Goal: Find specific page/section: Find specific page/section

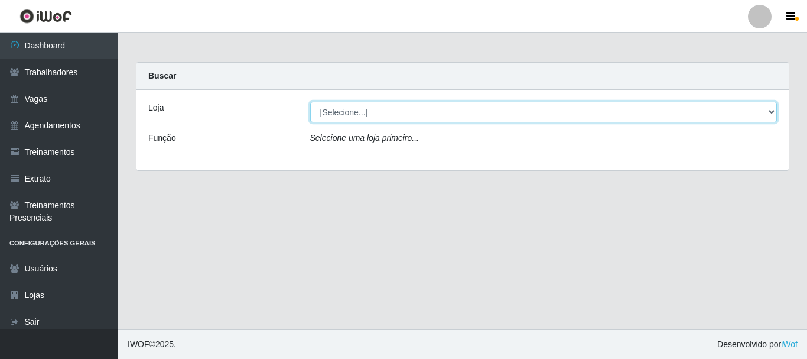
click at [768, 112] on select "[Selecione...] Bemais Supermercados - B4 [GEOGRAPHIC_DATA]" at bounding box center [543, 112] width 467 height 21
select select "404"
click at [310, 102] on select "[Selecione...] Bemais Supermercados - B4 [GEOGRAPHIC_DATA]" at bounding box center [543, 112] width 467 height 21
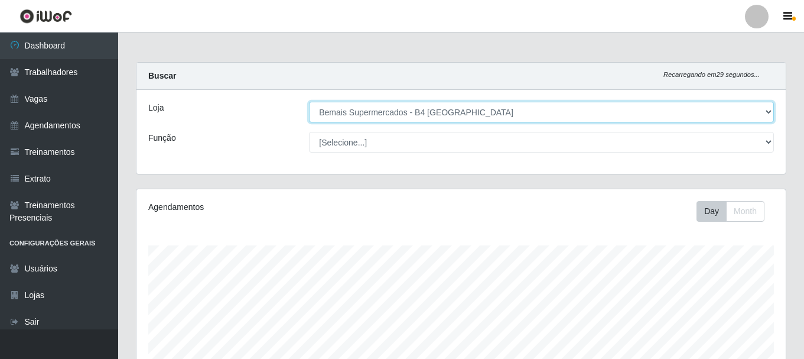
scroll to position [245, 649]
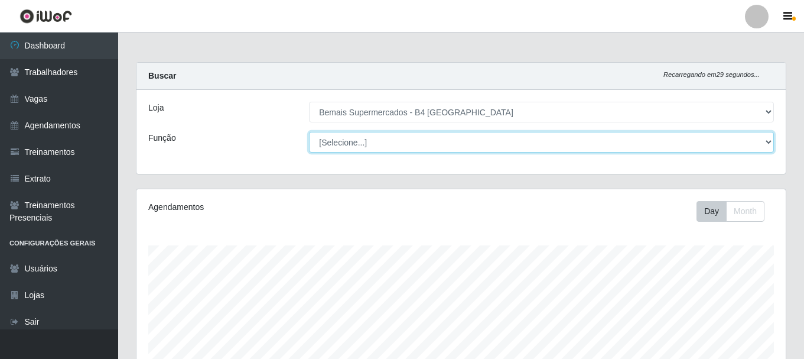
click at [708, 152] on select "[Selecione...] ASG ASG + ASG ++ Auxiliar de Estacionamento Auxiliar de Estacion…" at bounding box center [541, 142] width 465 height 21
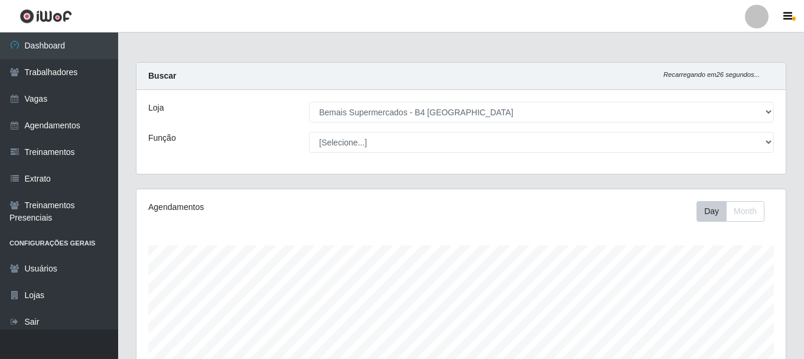
click at [265, 118] on div "Loja" at bounding box center [219, 112] width 161 height 21
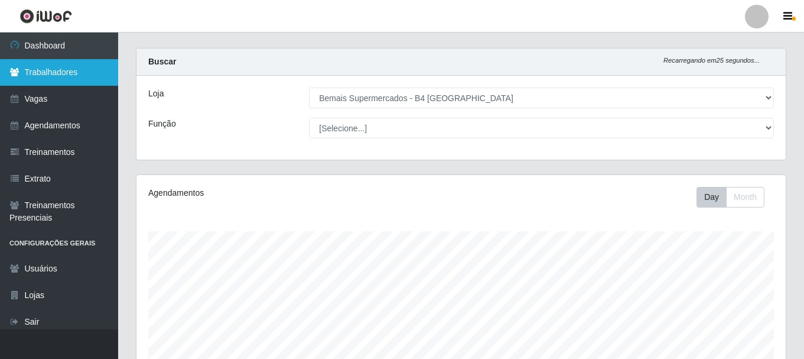
scroll to position [0, 0]
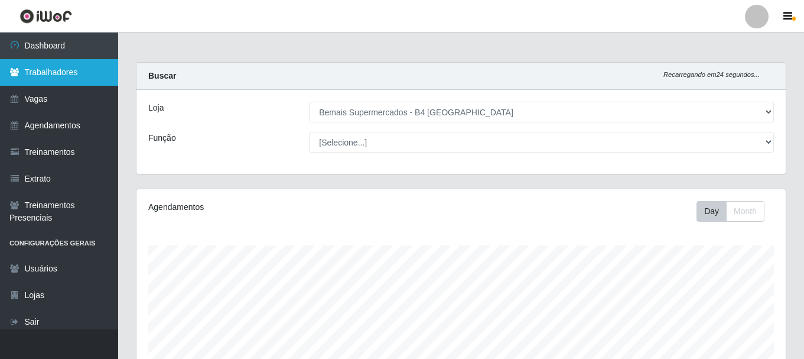
click at [45, 63] on link "Trabalhadores" at bounding box center [59, 72] width 118 height 27
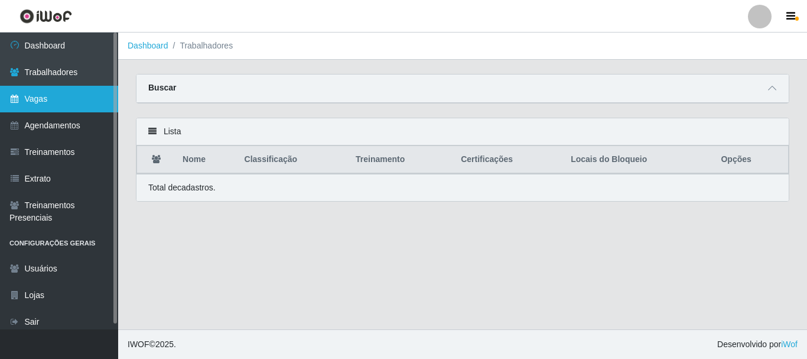
click at [51, 88] on link "Vagas" at bounding box center [59, 99] width 118 height 27
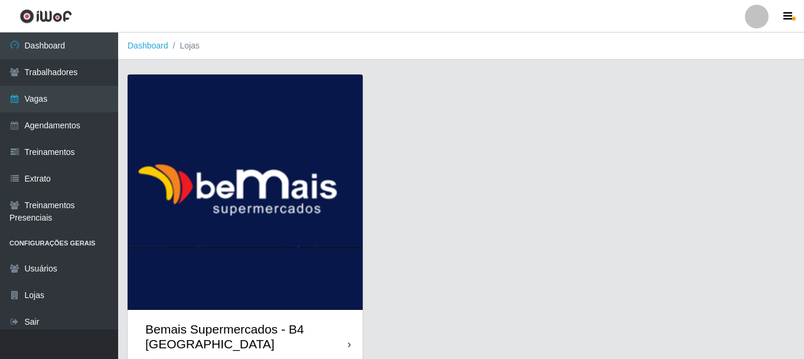
click at [307, 245] on img at bounding box center [245, 191] width 235 height 235
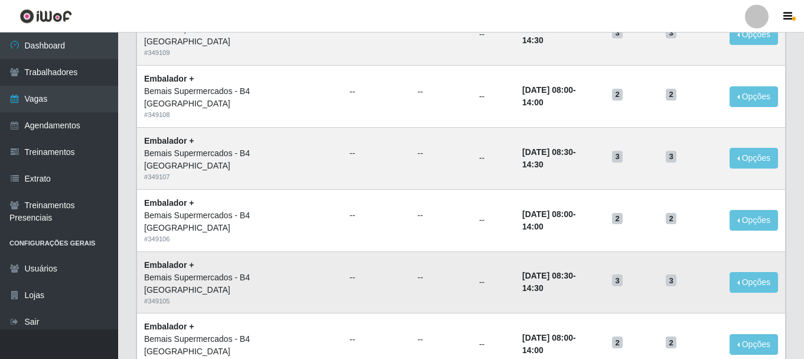
scroll to position [170, 0]
